Goal: Information Seeking & Learning: Learn about a topic

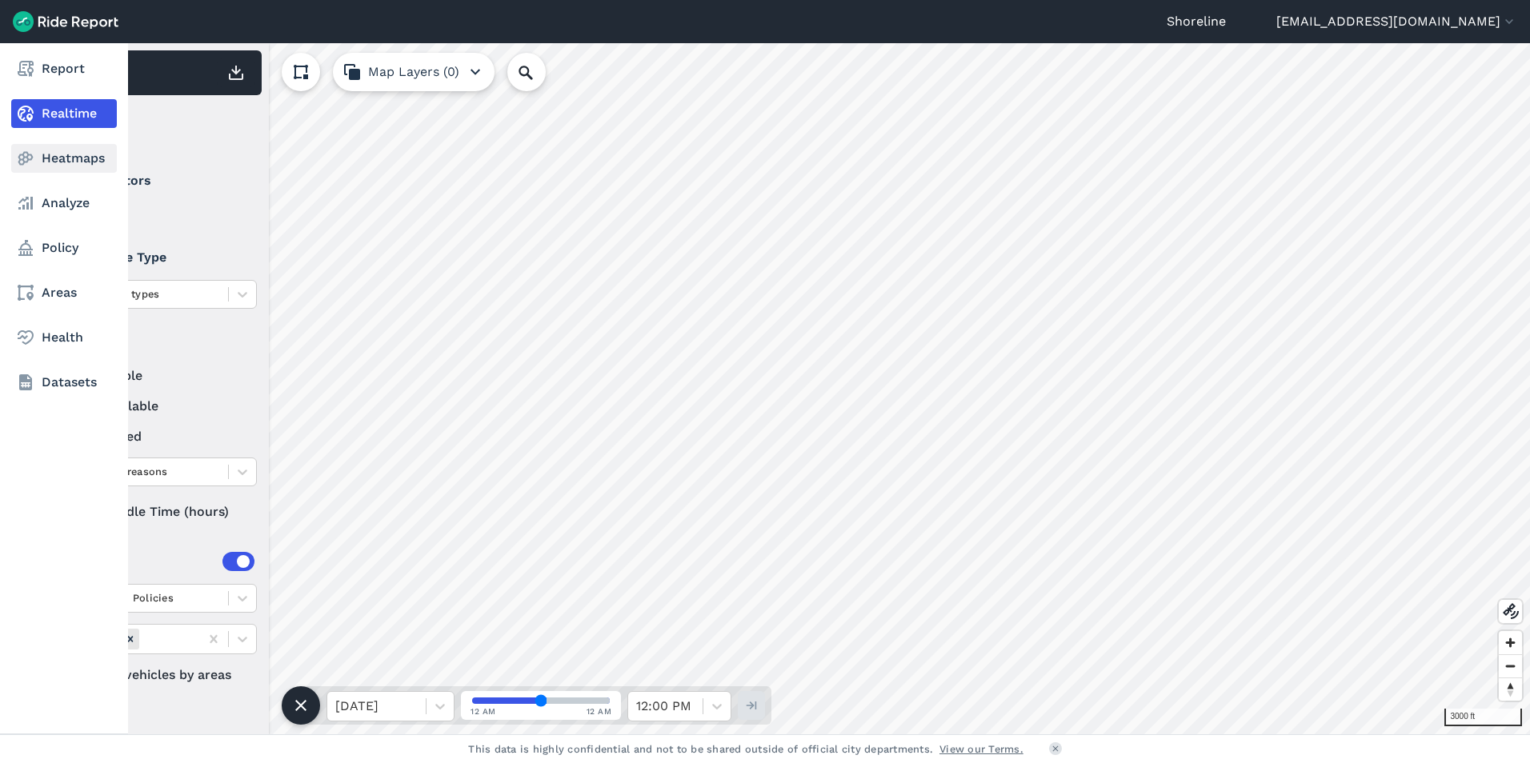
click at [30, 155] on use at bounding box center [25, 159] width 15 height 14
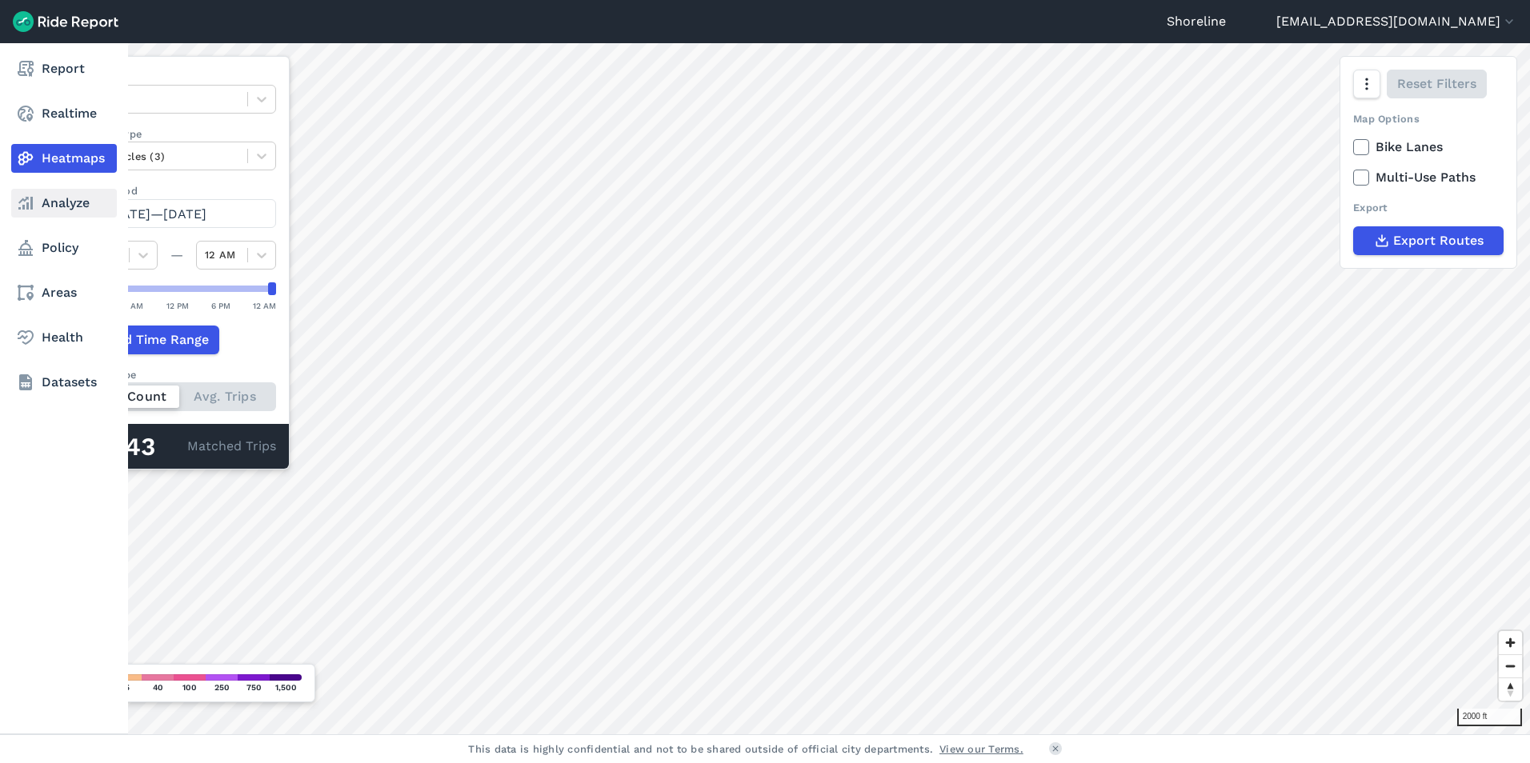
click at [58, 206] on link "Analyze" at bounding box center [64, 203] width 106 height 29
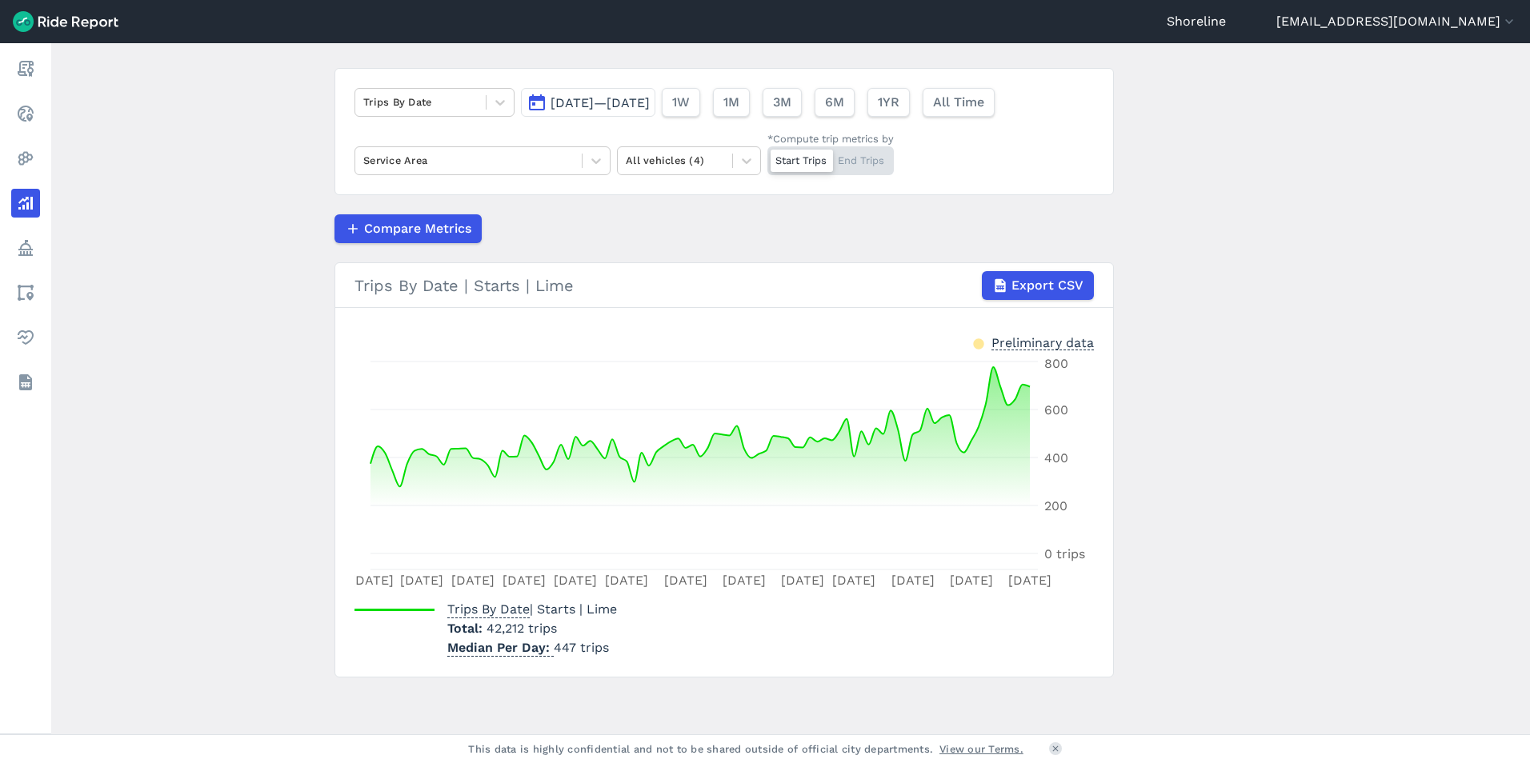
scroll to position [95, 0]
click at [869, 162] on div "Start Trips End Trips" at bounding box center [830, 160] width 126 height 29
click at [767, 156] on input "*Compute trip metrics by Start Trips End Trips" at bounding box center [767, 151] width 0 height 10
click at [804, 154] on div "Start Trips End Trips" at bounding box center [830, 160] width 126 height 29
click at [767, 154] on input "*Compute trip metrics by Start Trips End Trips" at bounding box center [767, 151] width 0 height 10
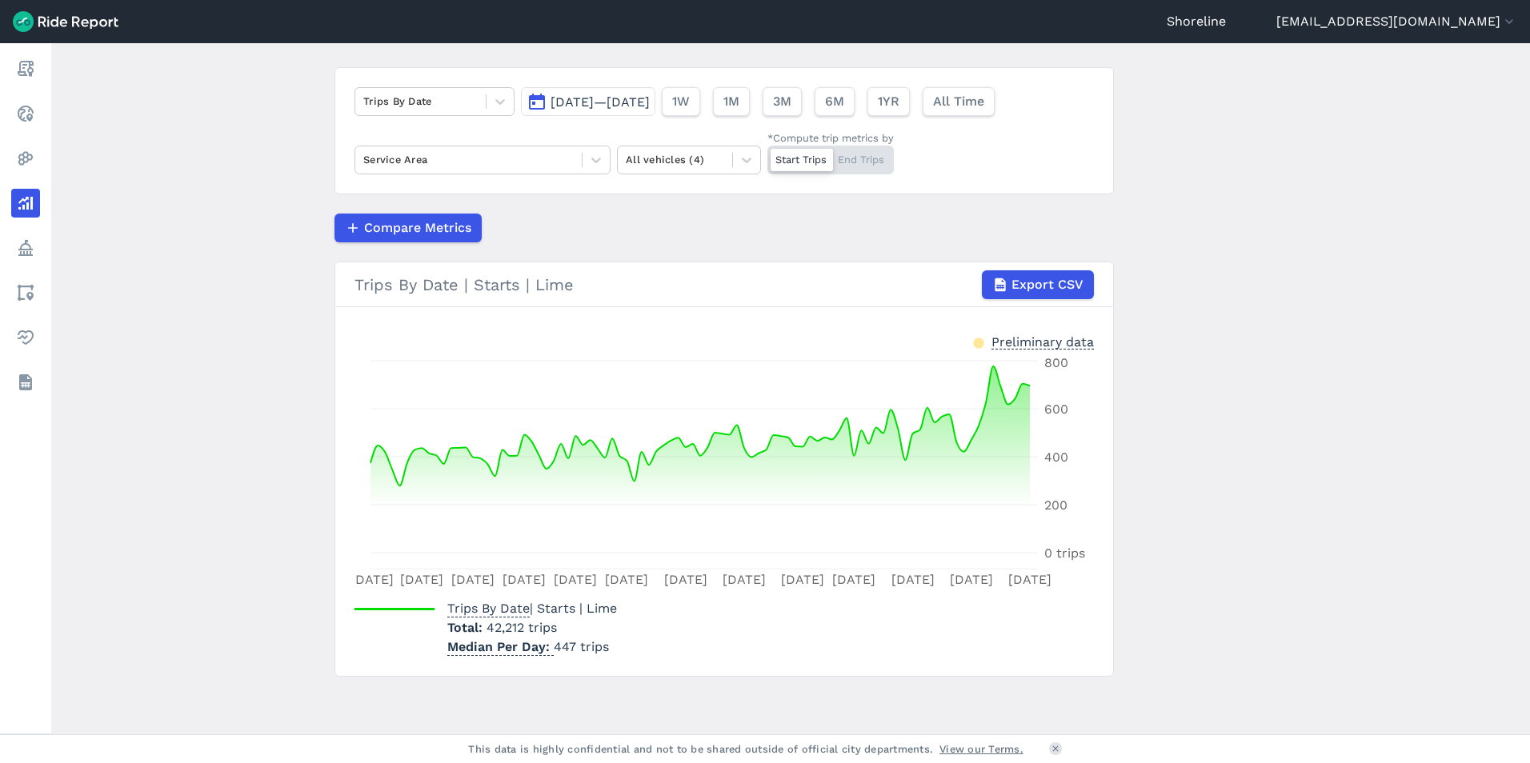
click at [869, 158] on div "Start Trips End Trips" at bounding box center [830, 160] width 126 height 29
click at [767, 156] on input "*Compute trip metrics by Start Trips End Trips" at bounding box center [767, 151] width 0 height 10
click at [1309, 298] on main "Analyze Data Trips By Date [DATE]—[DATE] 1W 1M 3M 6M 1YR All Time Service Area …" at bounding box center [790, 388] width 1479 height 691
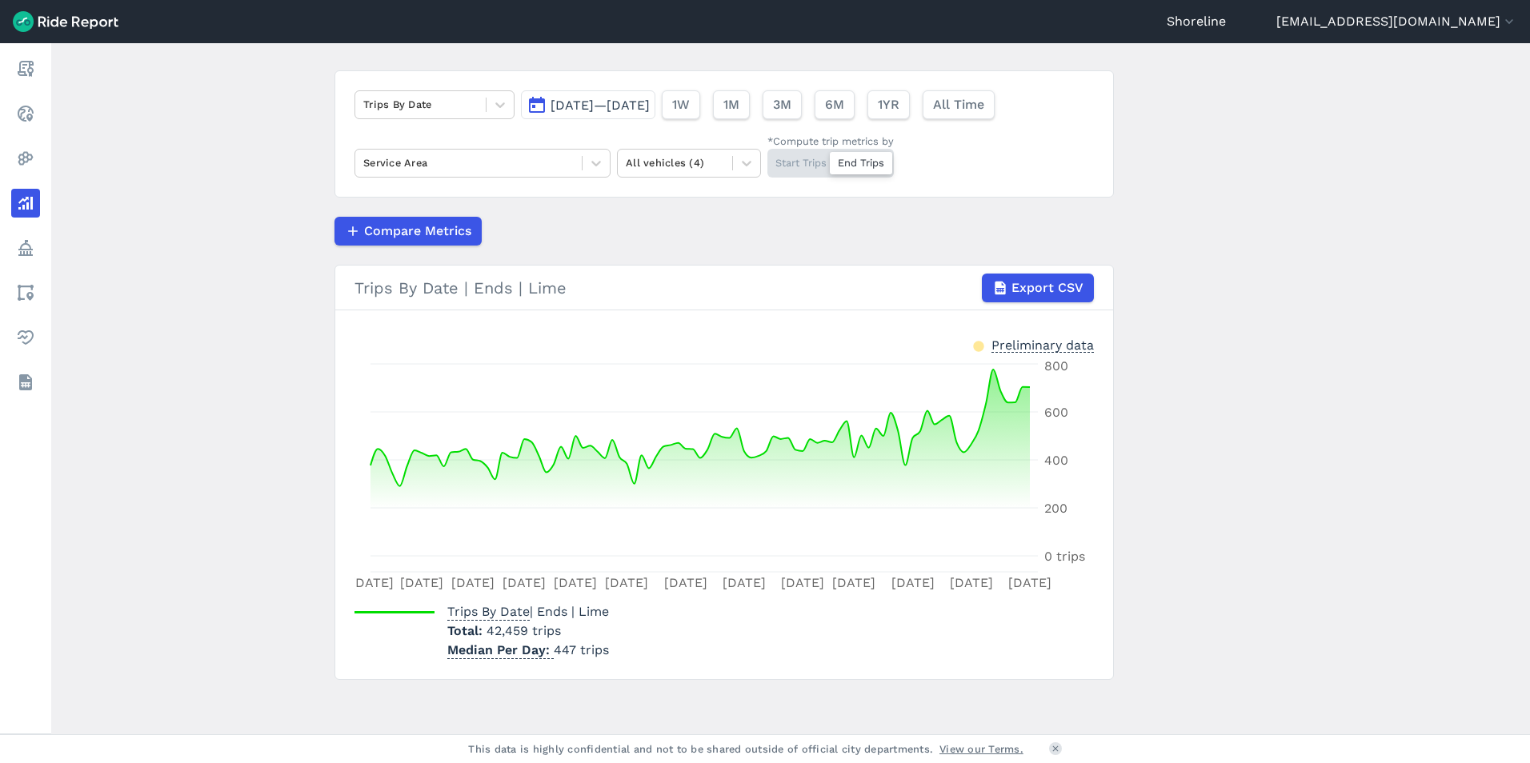
scroll to position [95, 0]
click at [603, 615] on span "Trips By Date | Ends | Lime" at bounding box center [528, 608] width 162 height 15
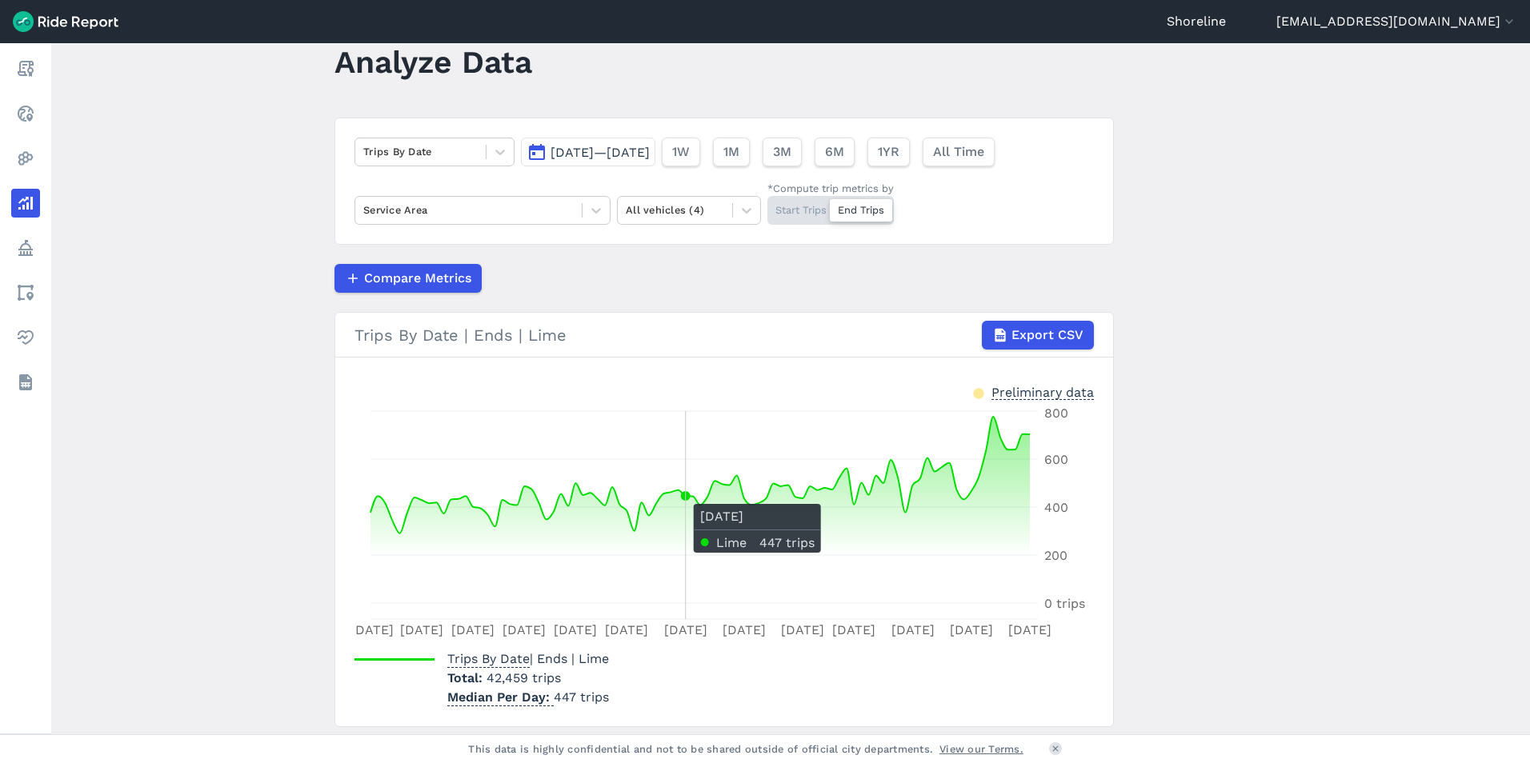
scroll to position [0, 0]
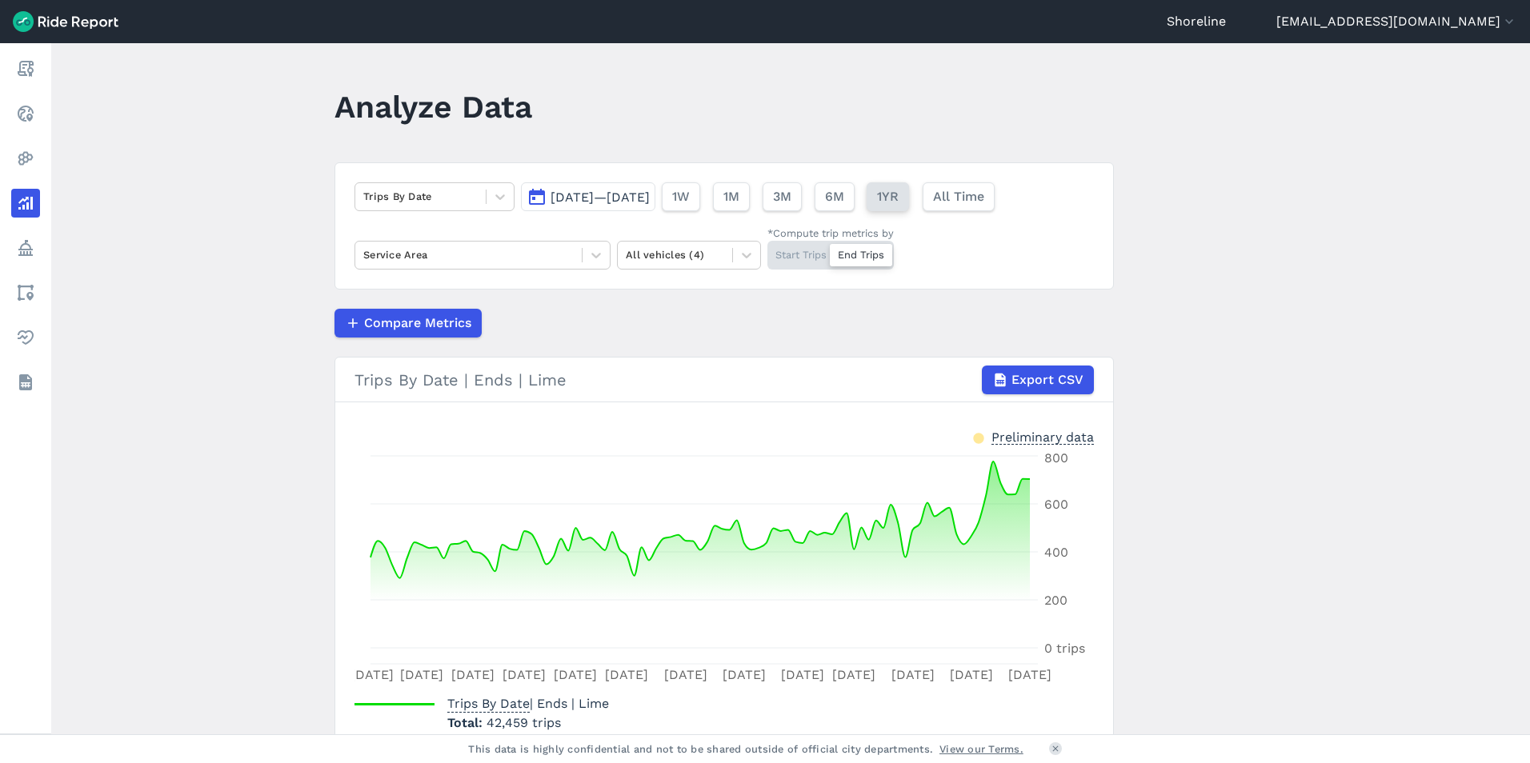
click at [899, 196] on span "1YR" at bounding box center [888, 196] width 22 height 19
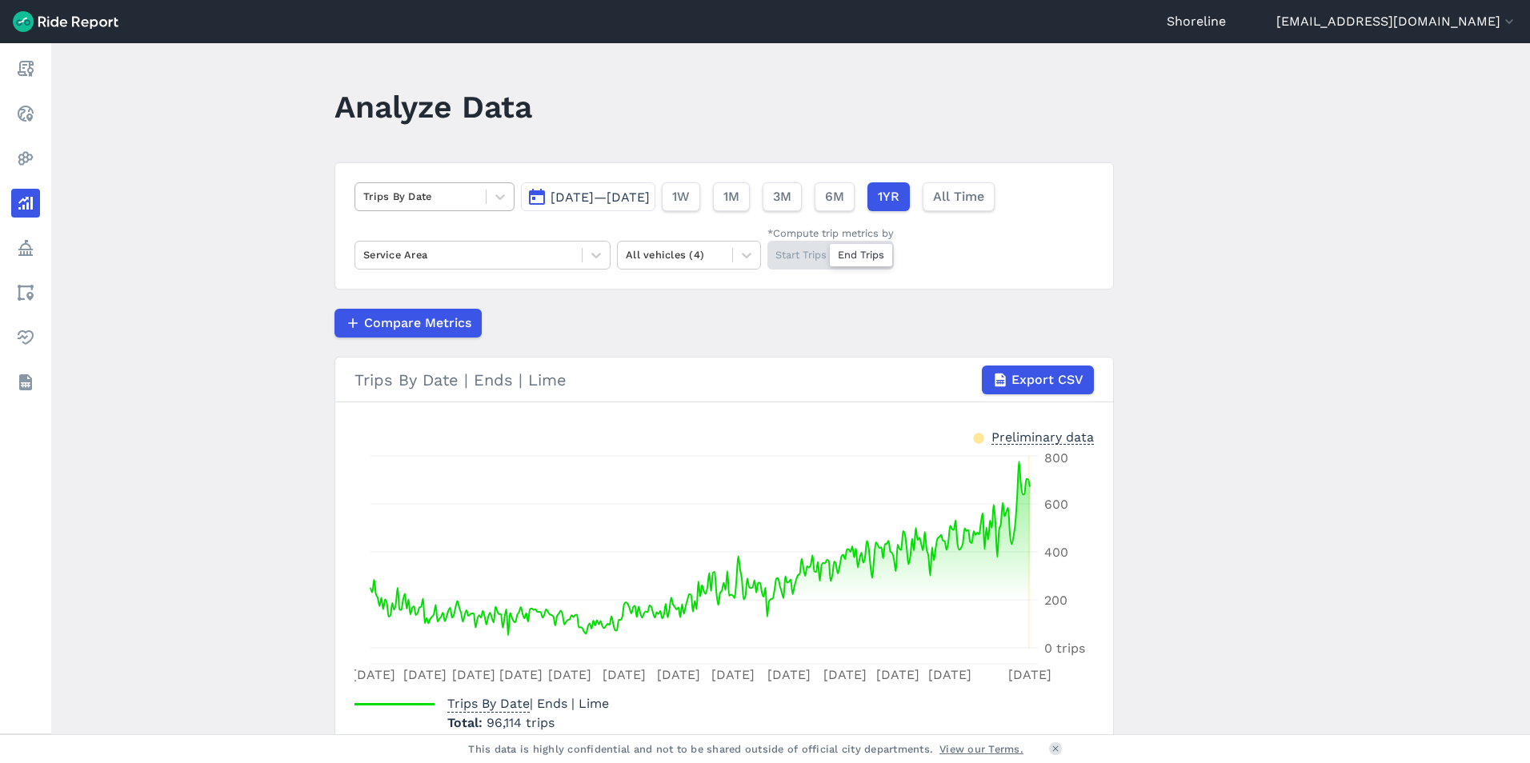
click at [467, 197] on div at bounding box center [420, 196] width 114 height 18
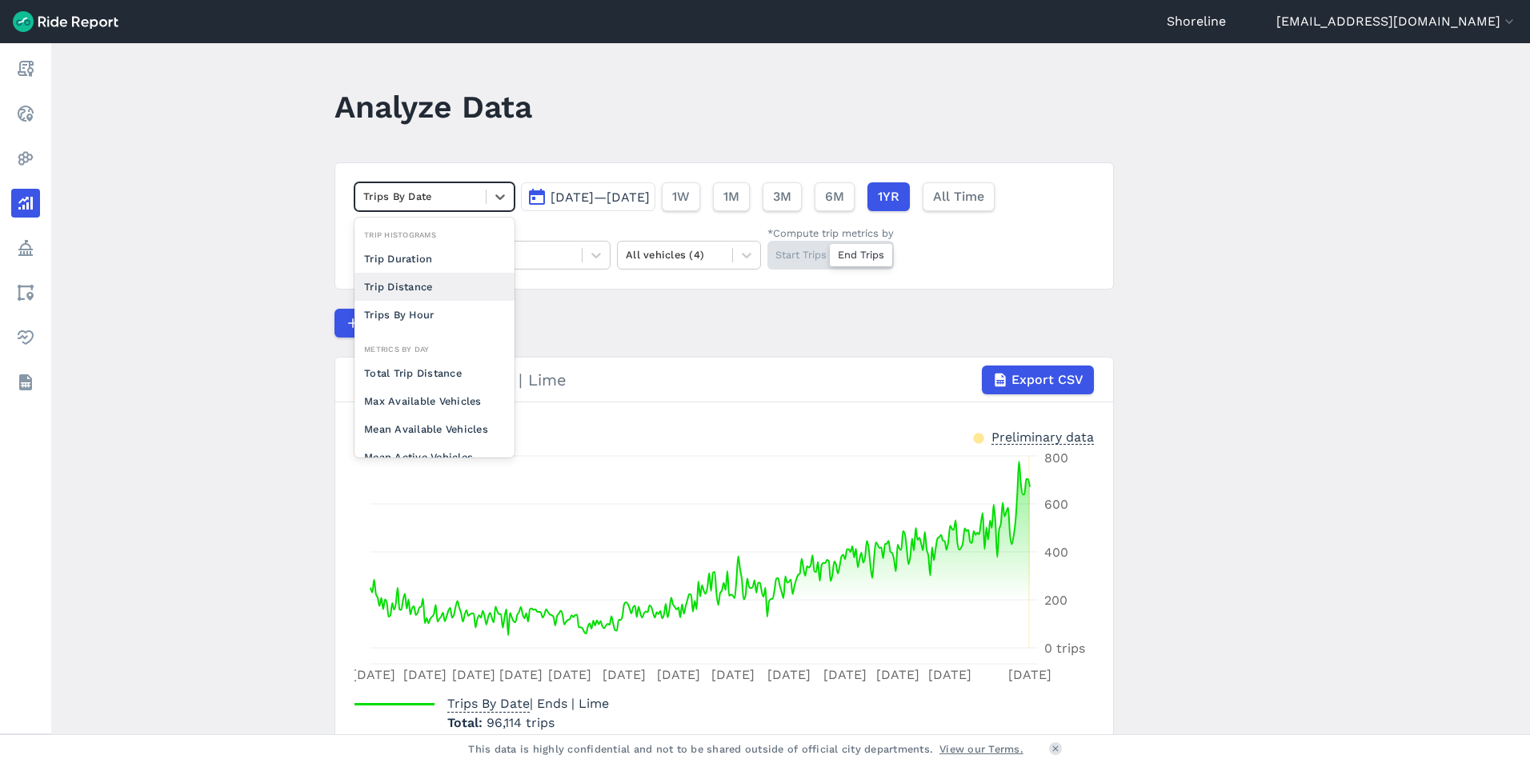
click at [471, 282] on div "Trip Distance" at bounding box center [435, 287] width 160 height 28
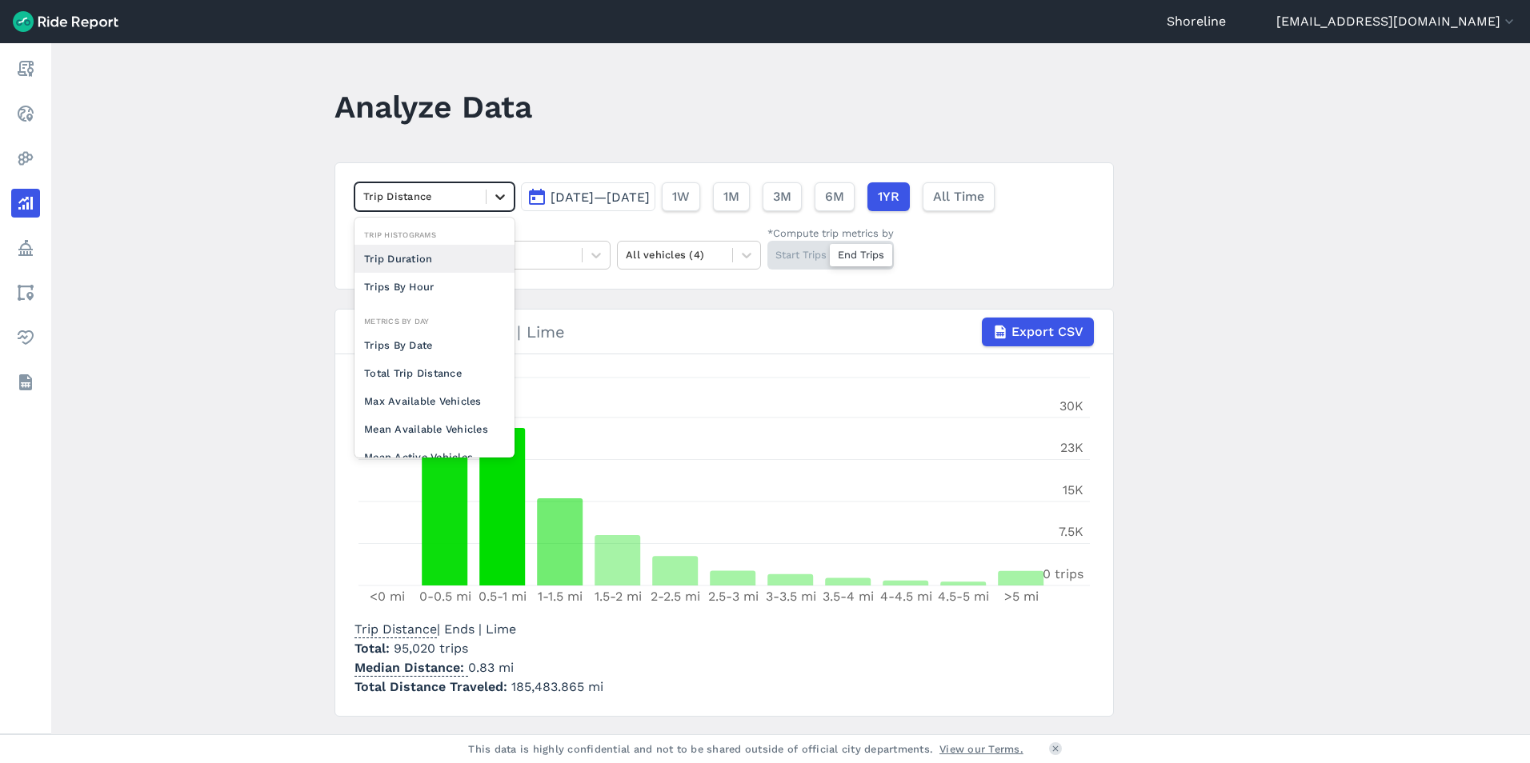
click at [509, 196] on div at bounding box center [500, 196] width 27 height 27
click at [433, 290] on div "Trips By Hour" at bounding box center [435, 287] width 160 height 28
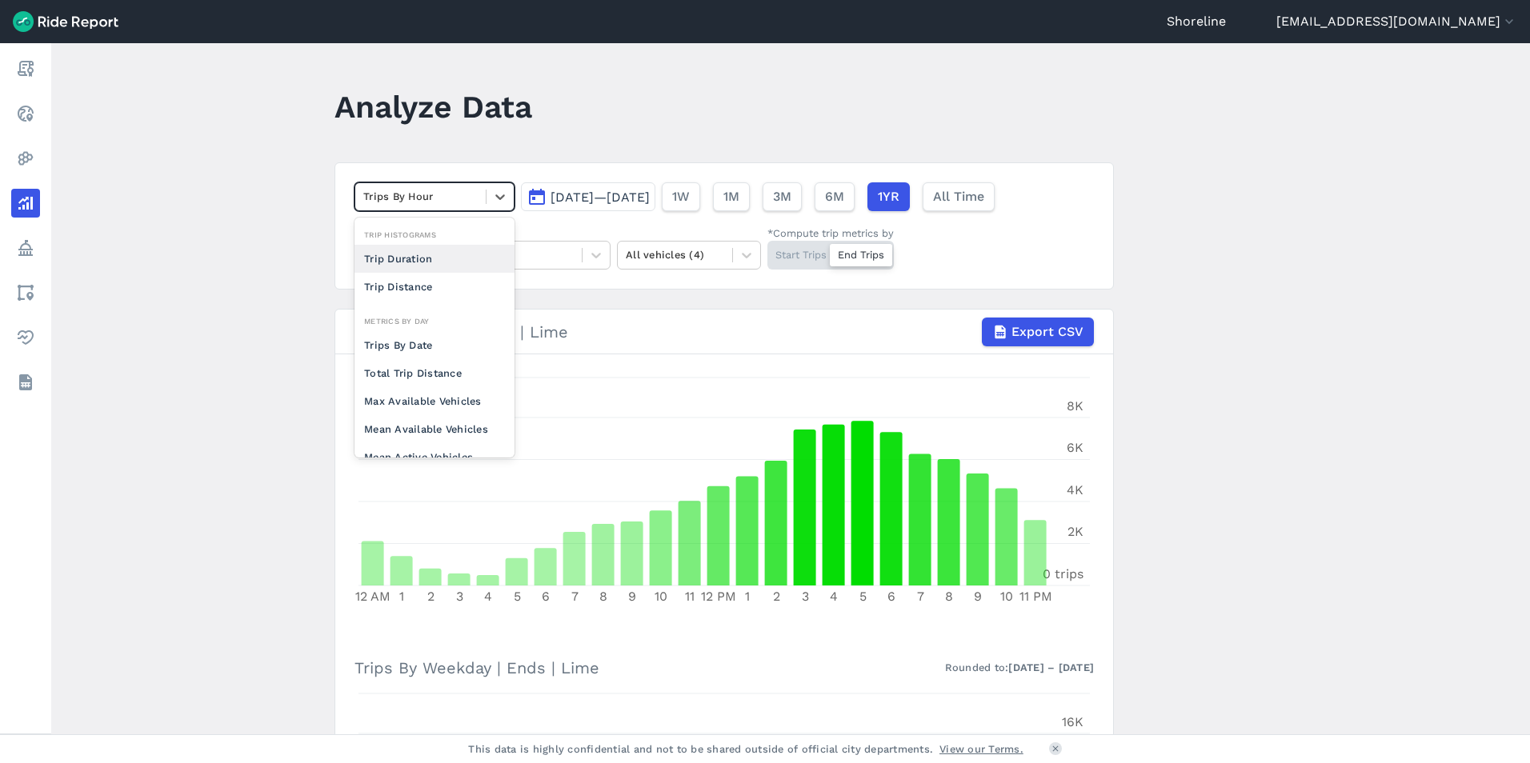
click at [479, 200] on div "Trips By Hour" at bounding box center [420, 196] width 130 height 25
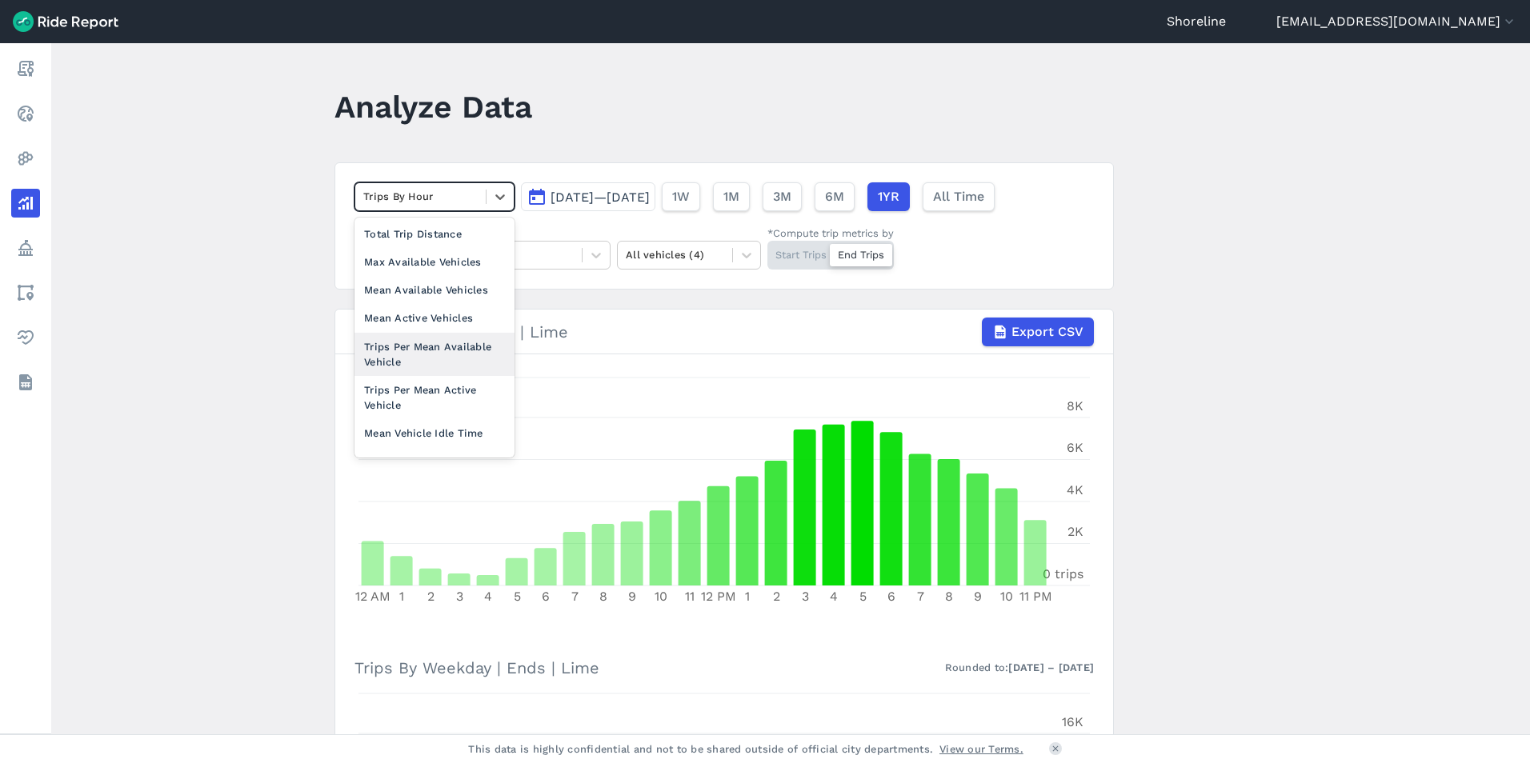
click at [441, 355] on div "Trips Per Mean Available Vehicle" at bounding box center [435, 354] width 160 height 43
